Goal: Find specific page/section: Find specific page/section

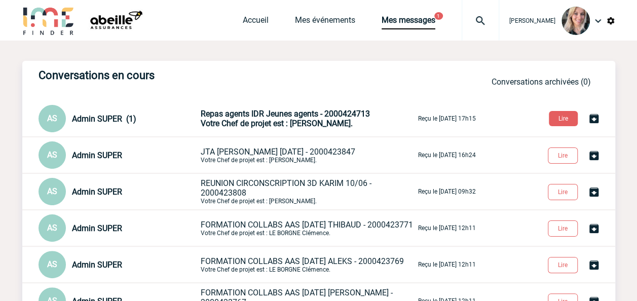
click at [286, 118] on span "Repas agents IDR Jeunes agents - 2000424713" at bounding box center [285, 114] width 169 height 10
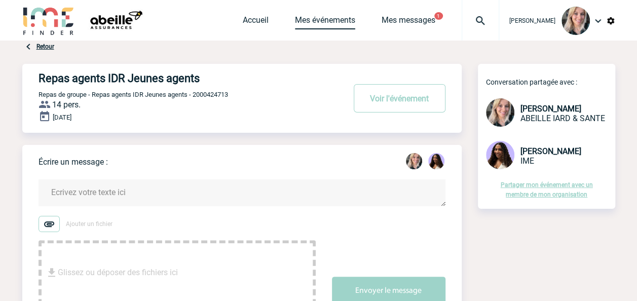
click at [348, 19] on link "Mes événements" at bounding box center [325, 22] width 60 height 14
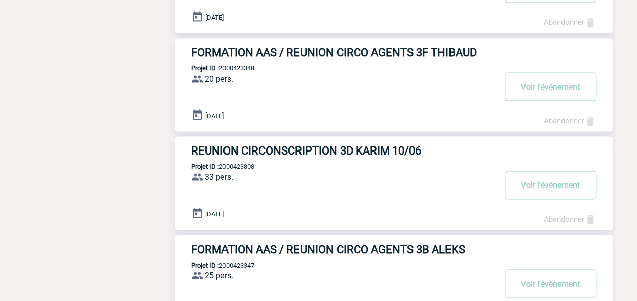
scroll to position [853, 0]
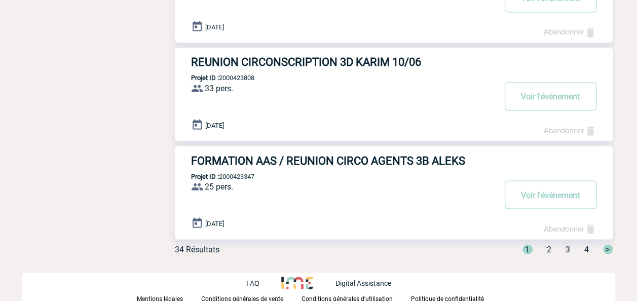
click at [553, 251] on div "1 2 3 4 >" at bounding box center [562, 249] width 102 height 10
click at [550, 252] on span "2" at bounding box center [549, 249] width 5 height 10
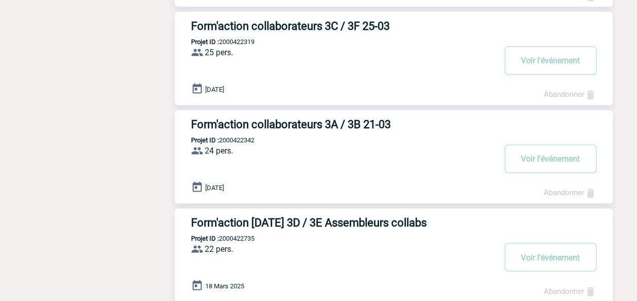
scroll to position [699, 0]
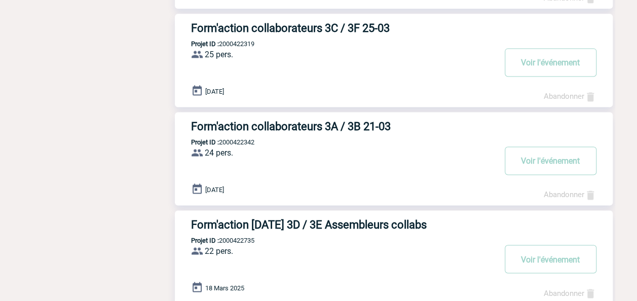
click at [387, 219] on h3 "Form'action 18 mars 3D / 3E Assembleurs collabs" at bounding box center [343, 225] width 304 height 13
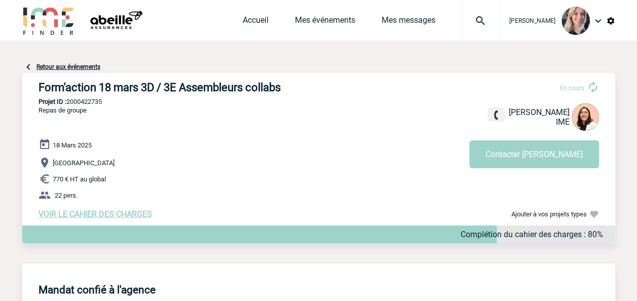
scroll to position [8, 0]
